Goal: Navigation & Orientation: Find specific page/section

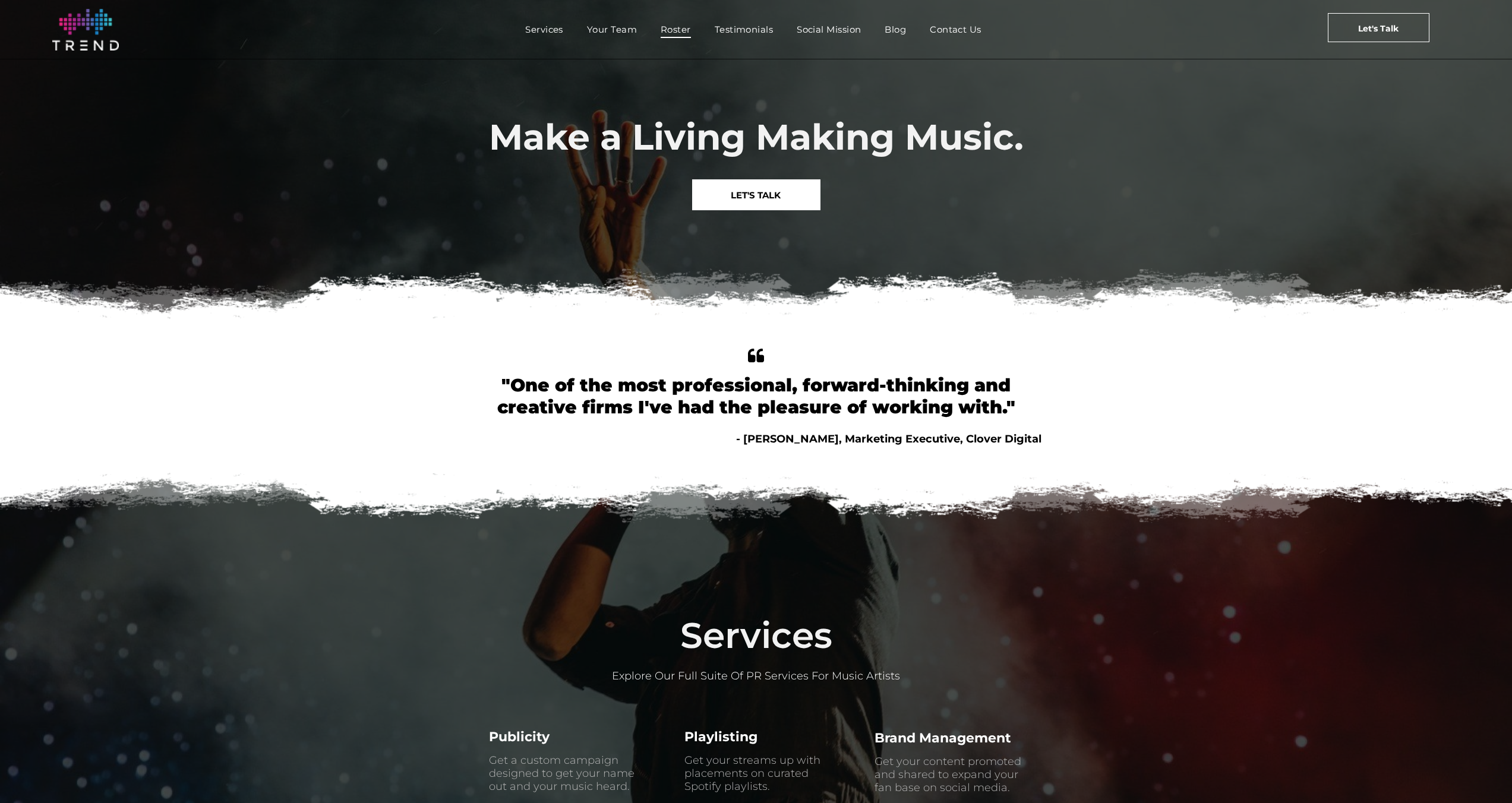
click at [672, 33] on span "Roster" at bounding box center [675, 29] width 30 height 17
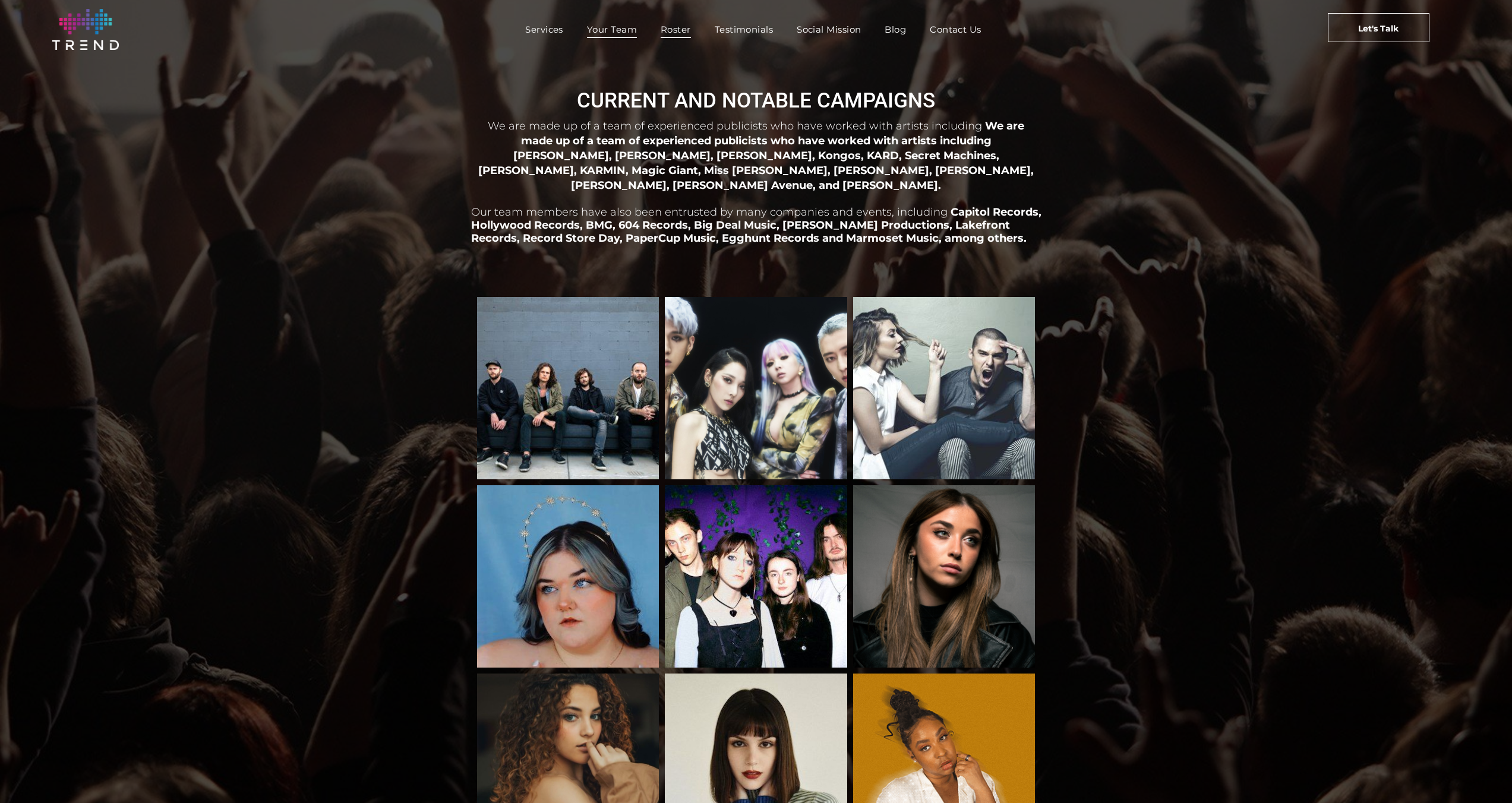
click at [600, 27] on span "Your Team" at bounding box center [612, 29] width 50 height 17
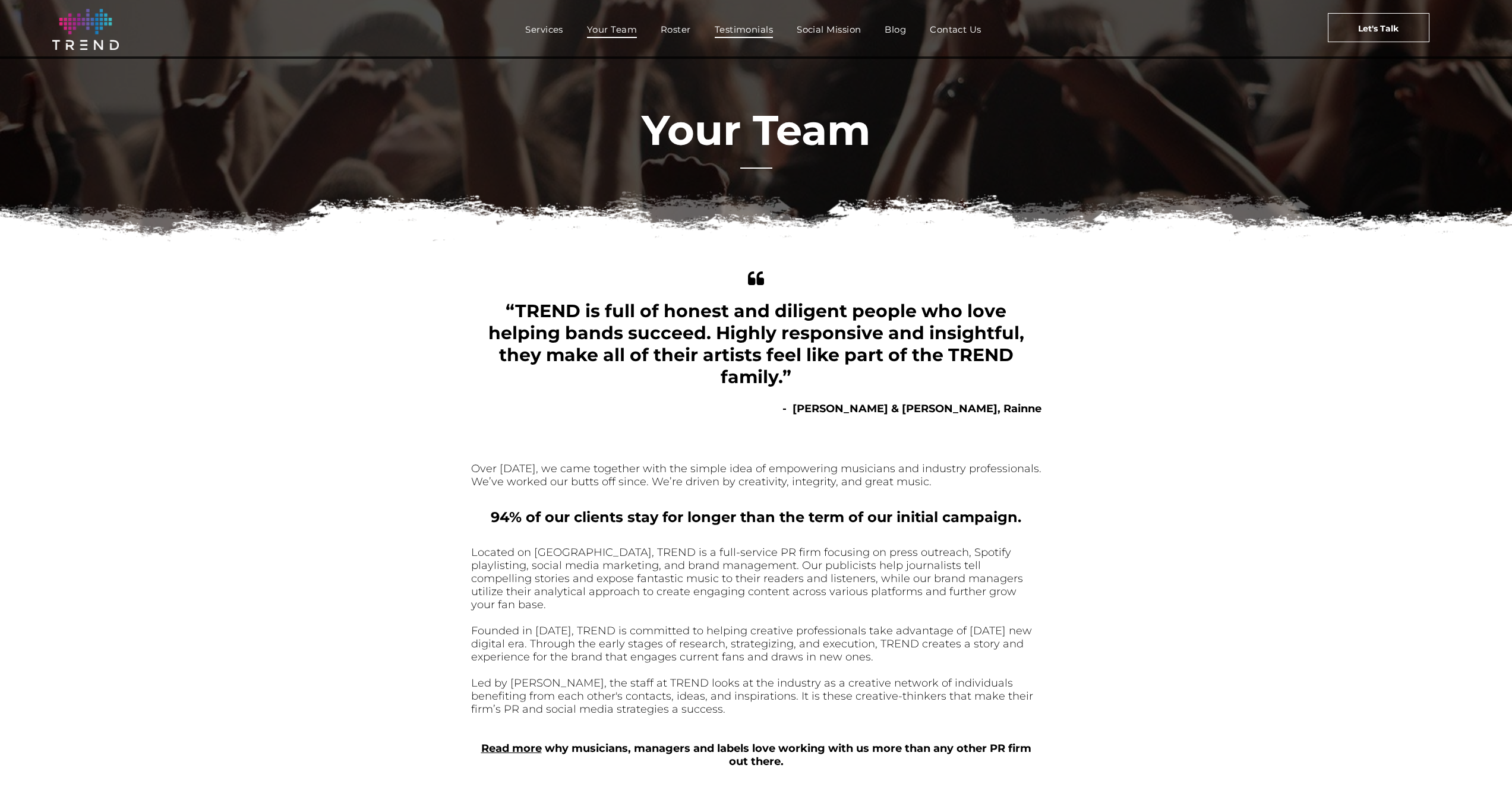
scroll to position [3, 0]
click at [944, 31] on span "Contact Us" at bounding box center [955, 29] width 52 height 17
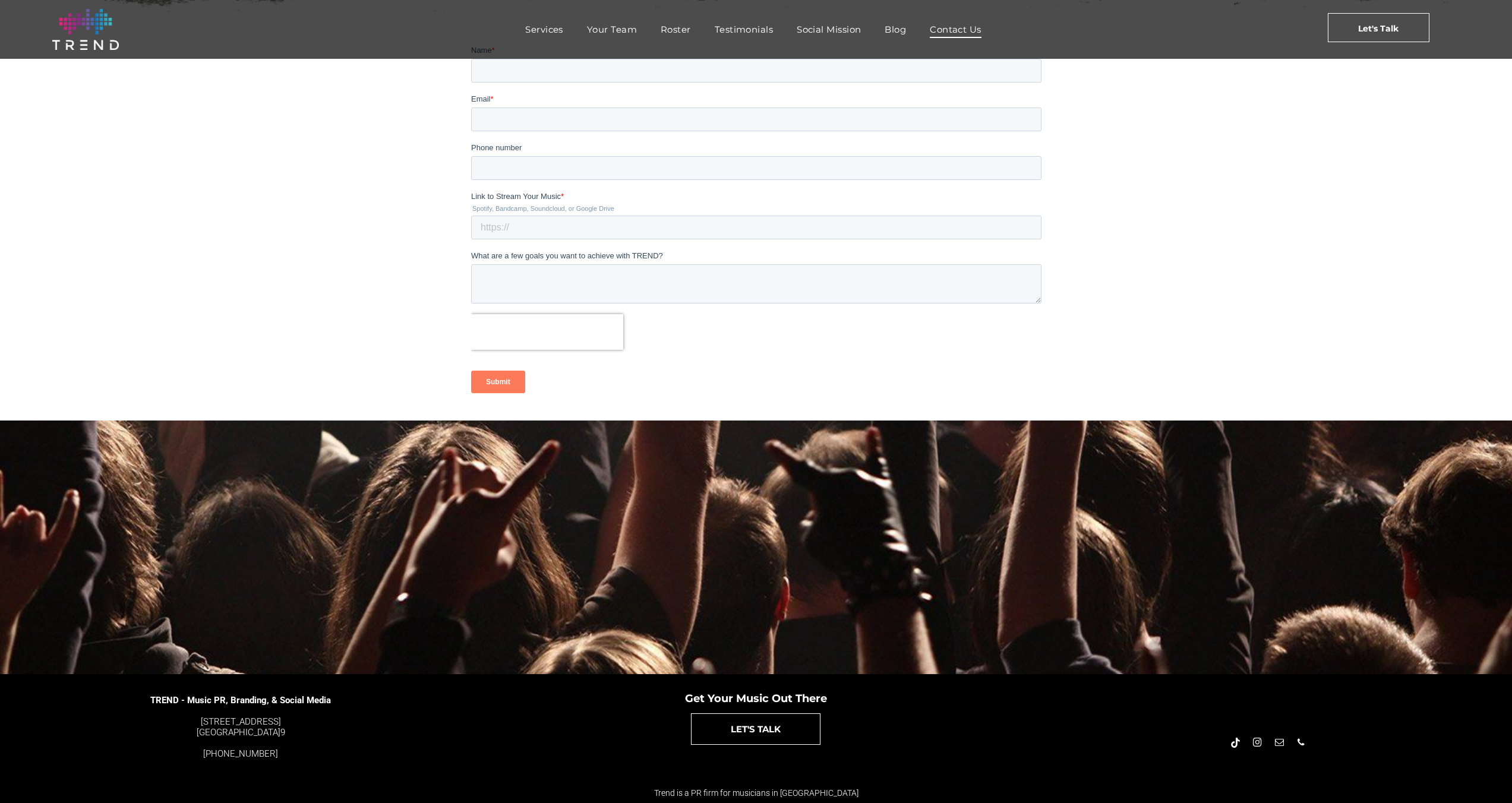
scroll to position [8, 0]
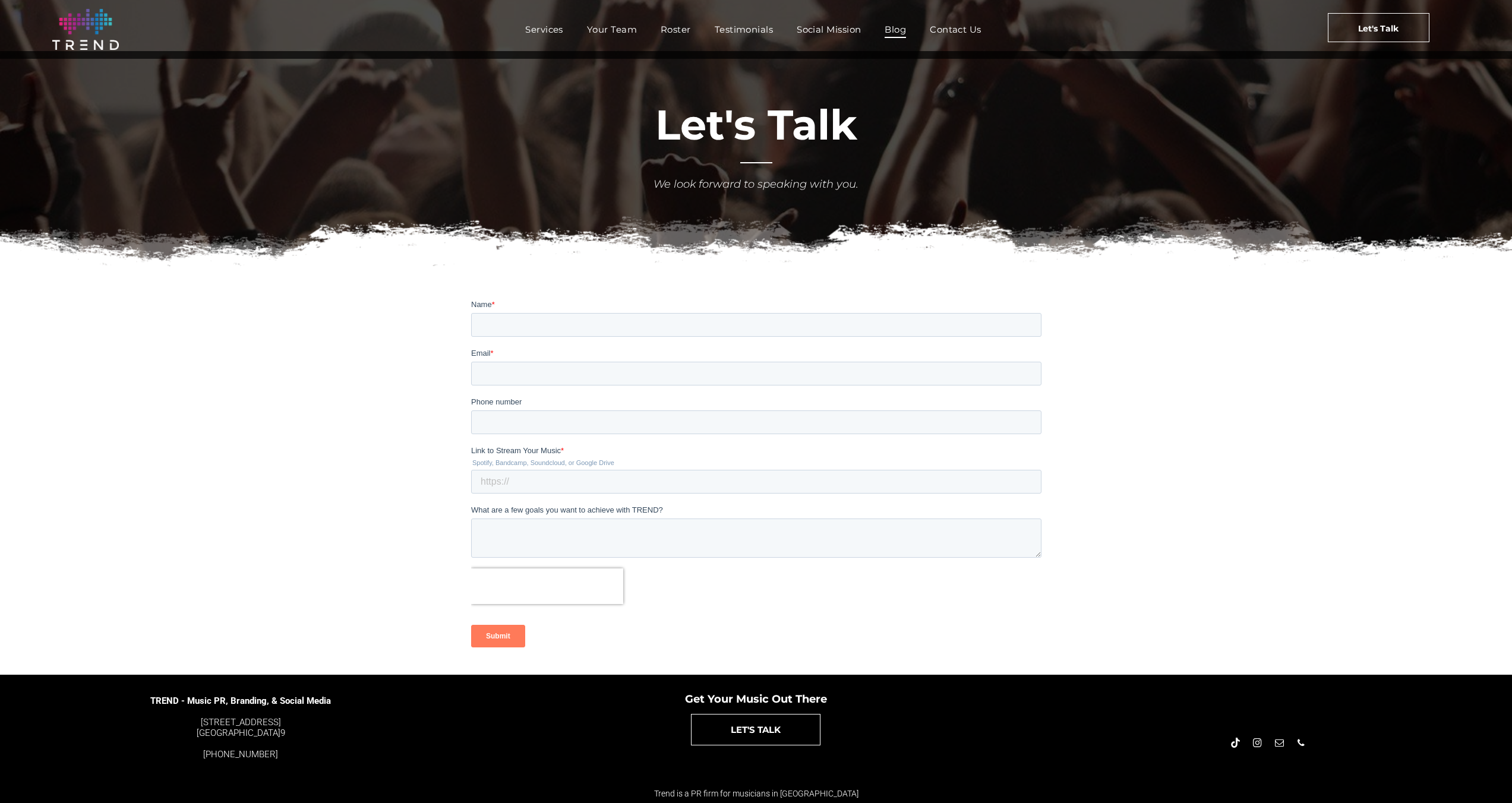
click at [891, 27] on span "Blog" at bounding box center [895, 29] width 21 height 17
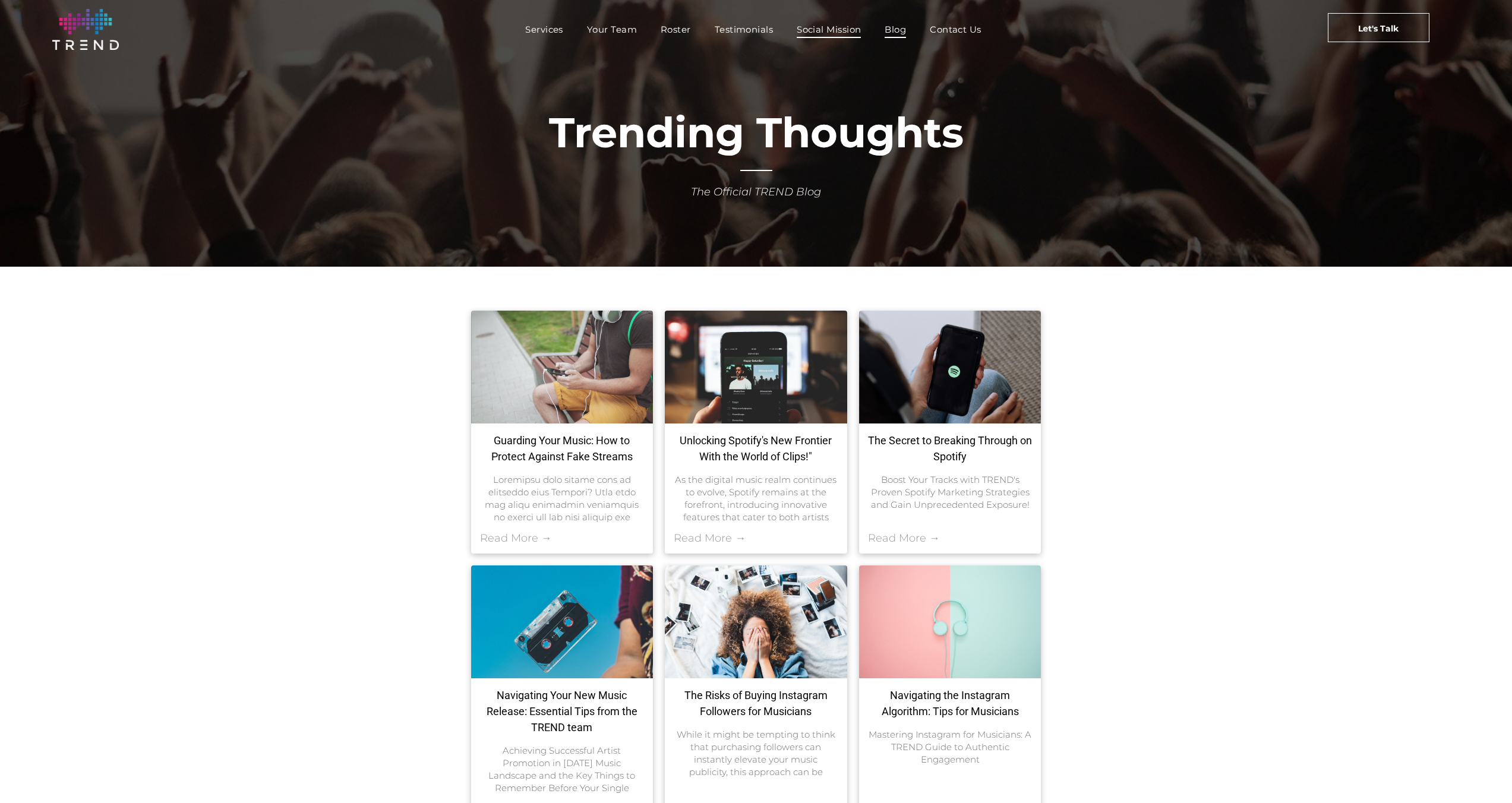
click at [831, 27] on span "Social Mission" at bounding box center [829, 29] width 64 height 17
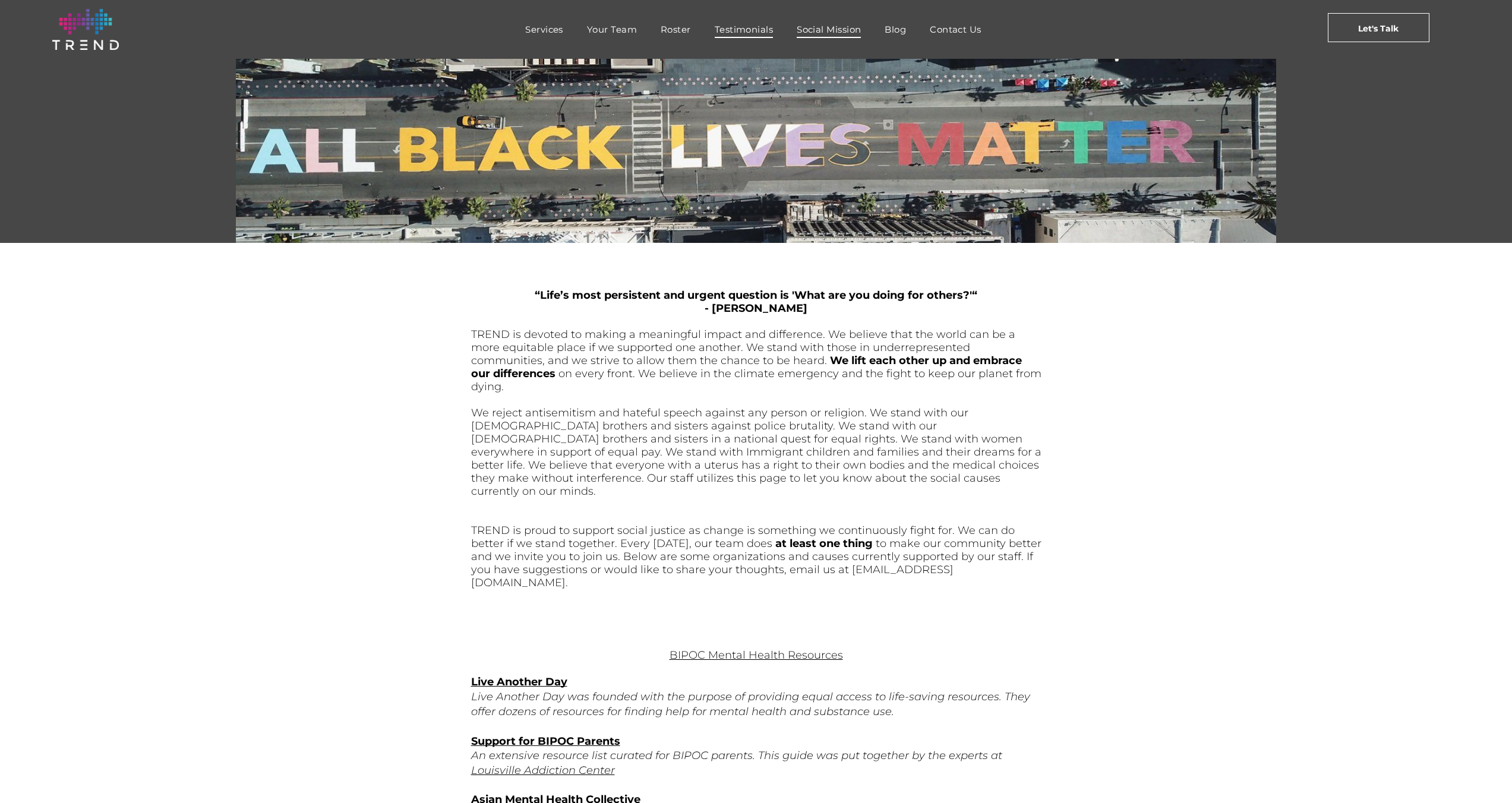
click at [752, 31] on span "Testimonials" at bounding box center [744, 29] width 58 height 17
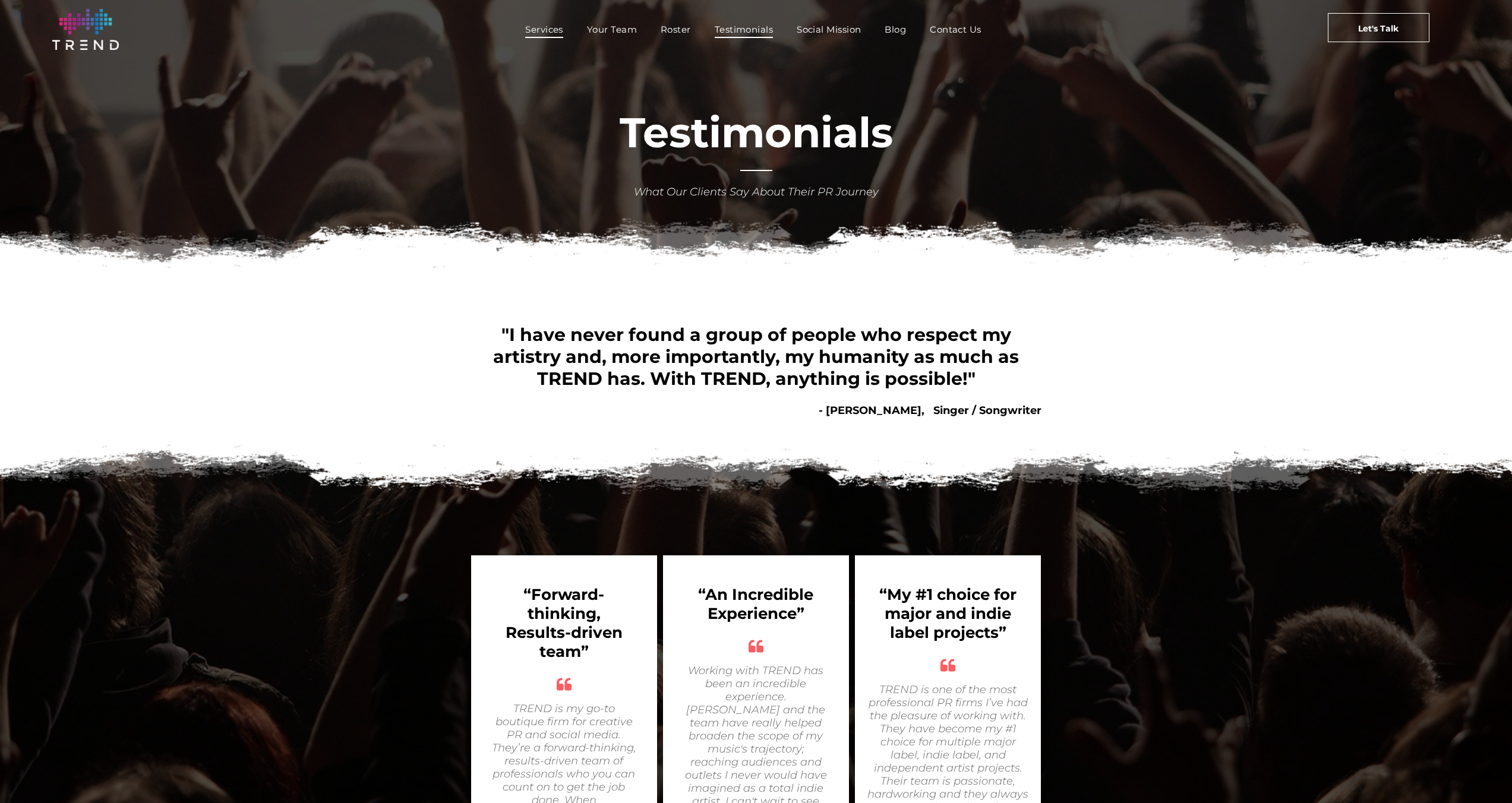
click at [550, 29] on span "Services" at bounding box center [543, 29] width 38 height 17
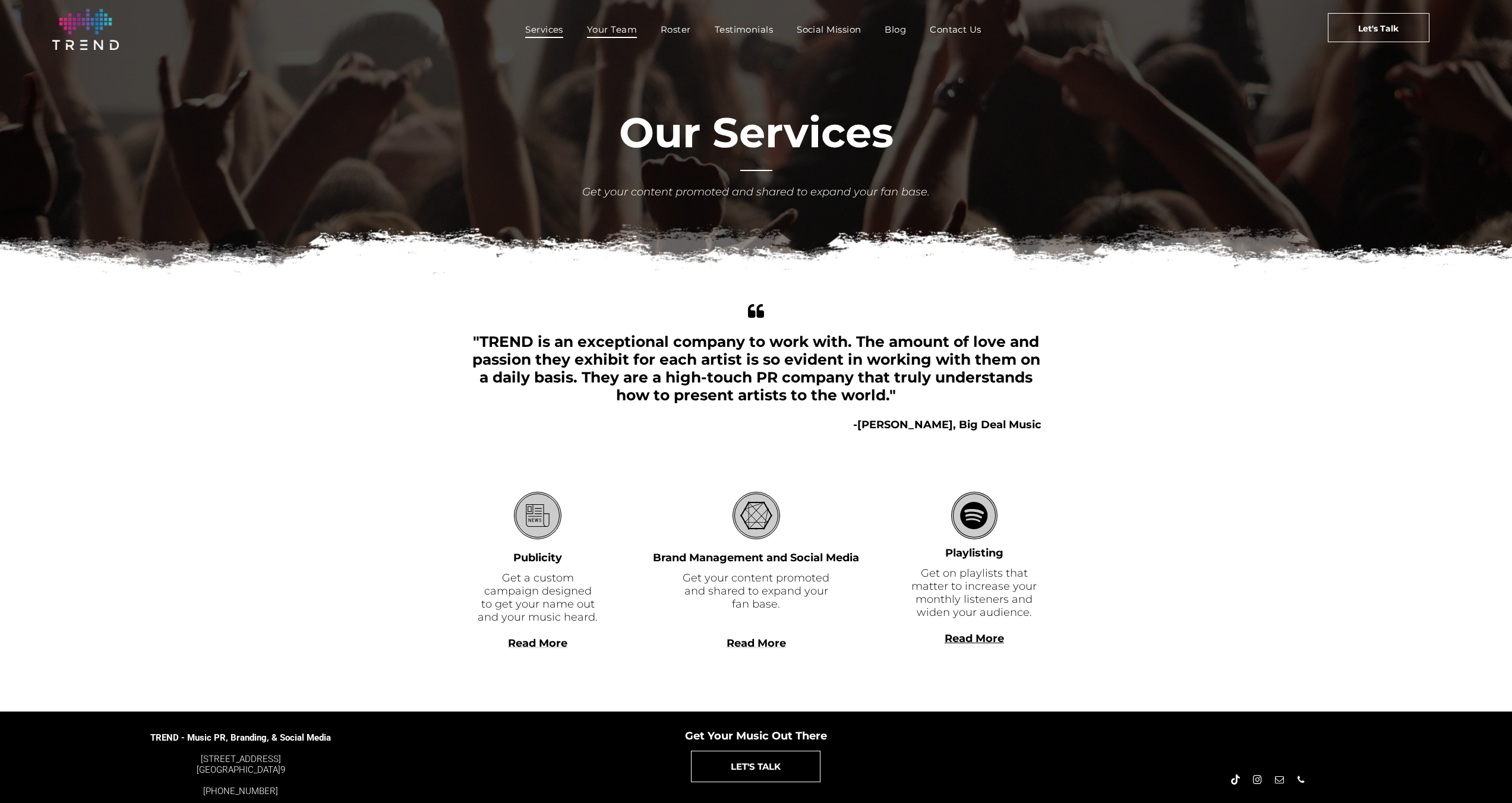
click at [623, 31] on span "Your Team" at bounding box center [612, 29] width 50 height 17
